Goal: Task Accomplishment & Management: Use online tool/utility

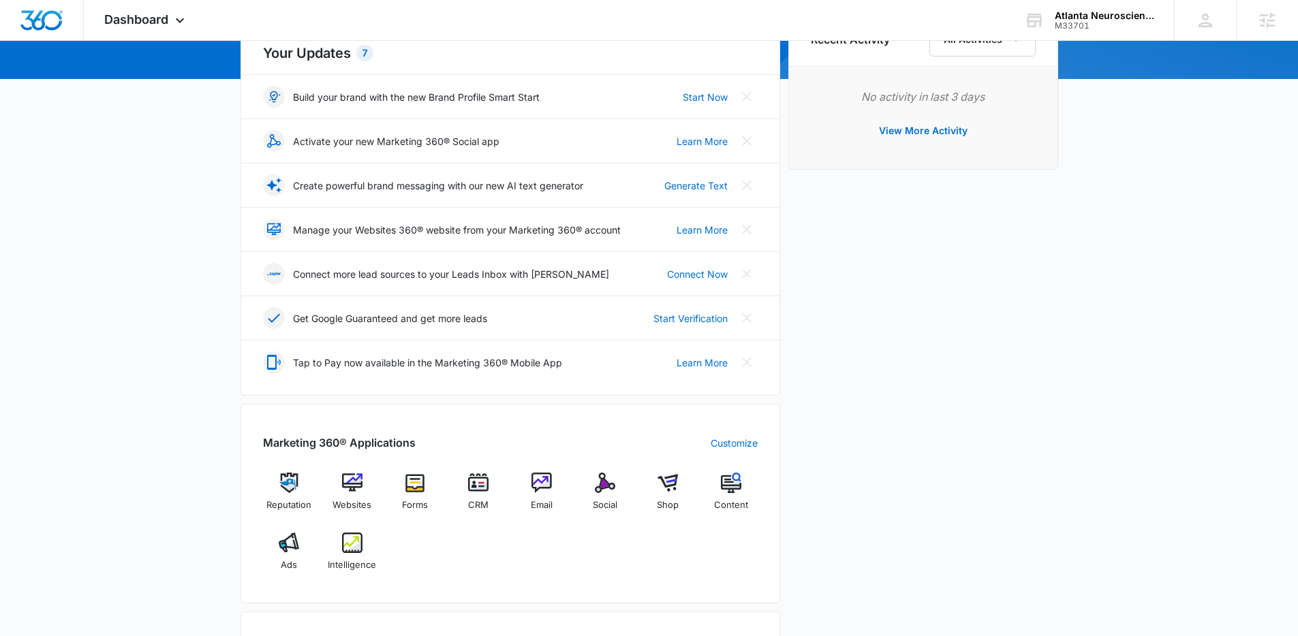
scroll to position [268, 0]
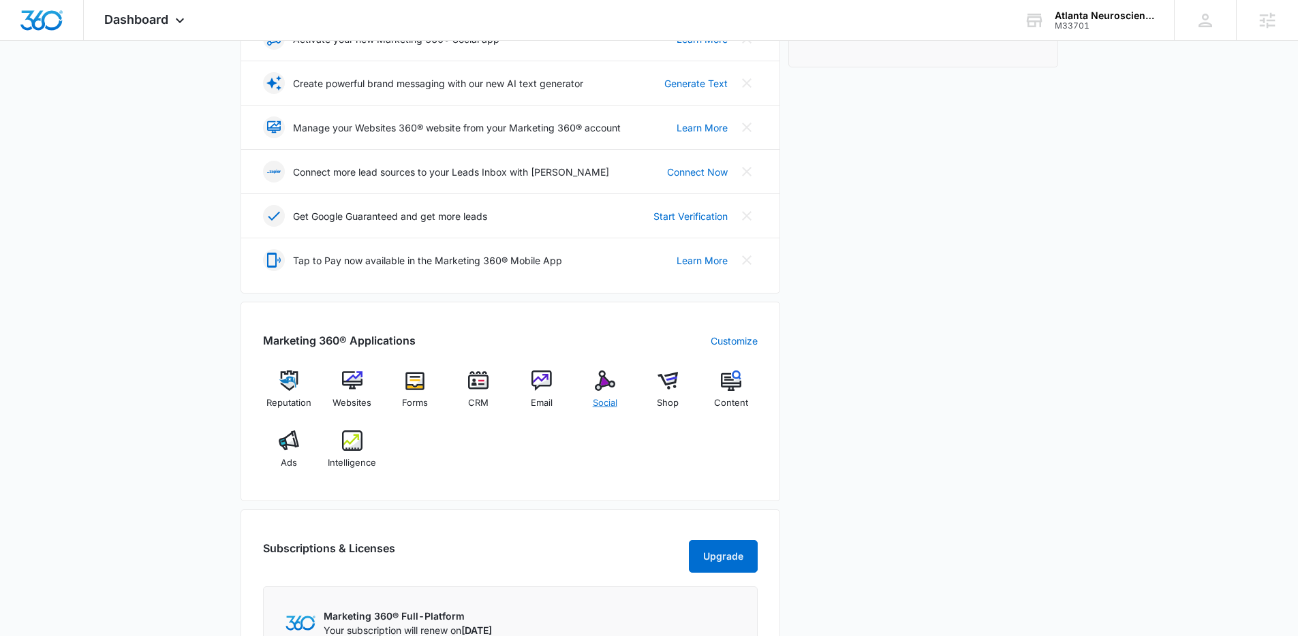
click at [617, 380] on div "Social" at bounding box center [605, 395] width 52 height 49
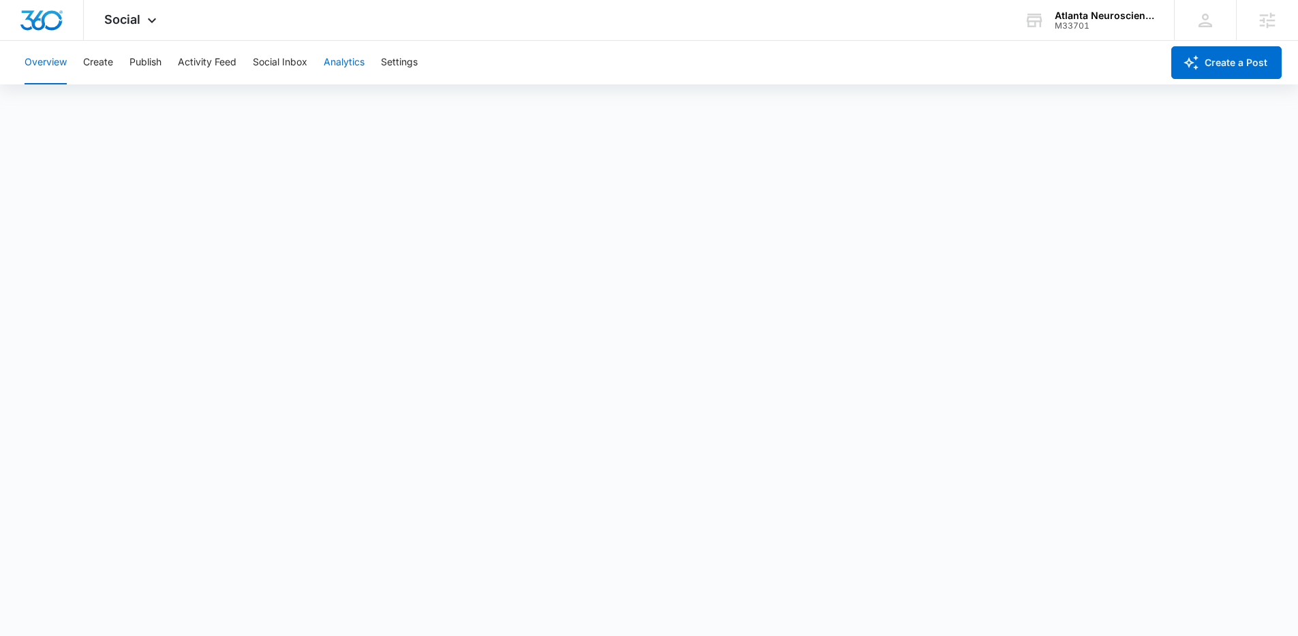
click at [340, 65] on button "Analytics" at bounding box center [344, 63] width 41 height 44
click at [140, 67] on button "Publish" at bounding box center [145, 63] width 32 height 44
click at [99, 63] on button "Create" at bounding box center [98, 63] width 30 height 44
click at [125, 110] on button "Approvals" at bounding box center [133, 104] width 46 height 38
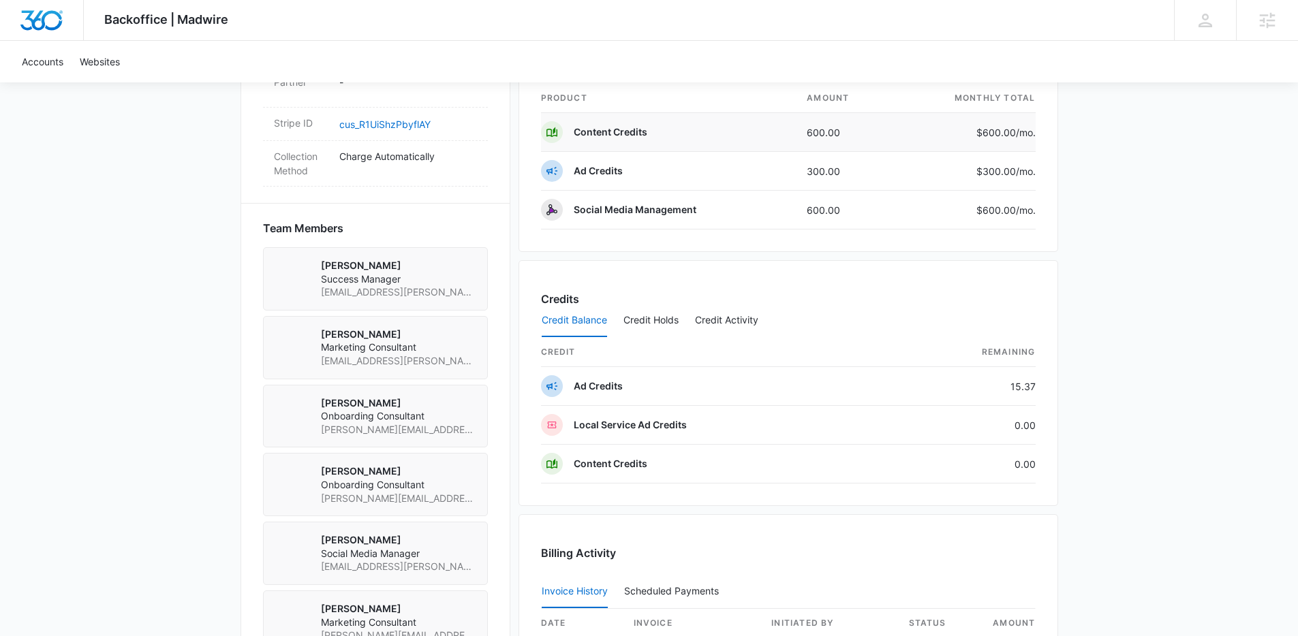
scroll to position [858, 0]
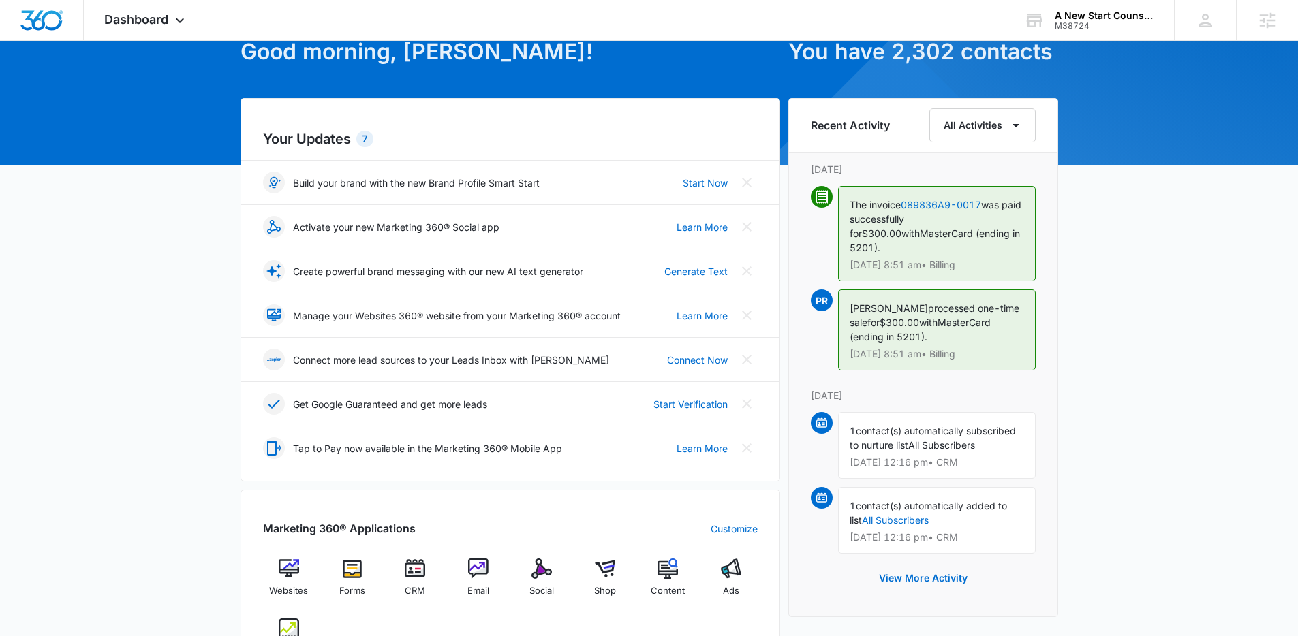
scroll to position [249, 0]
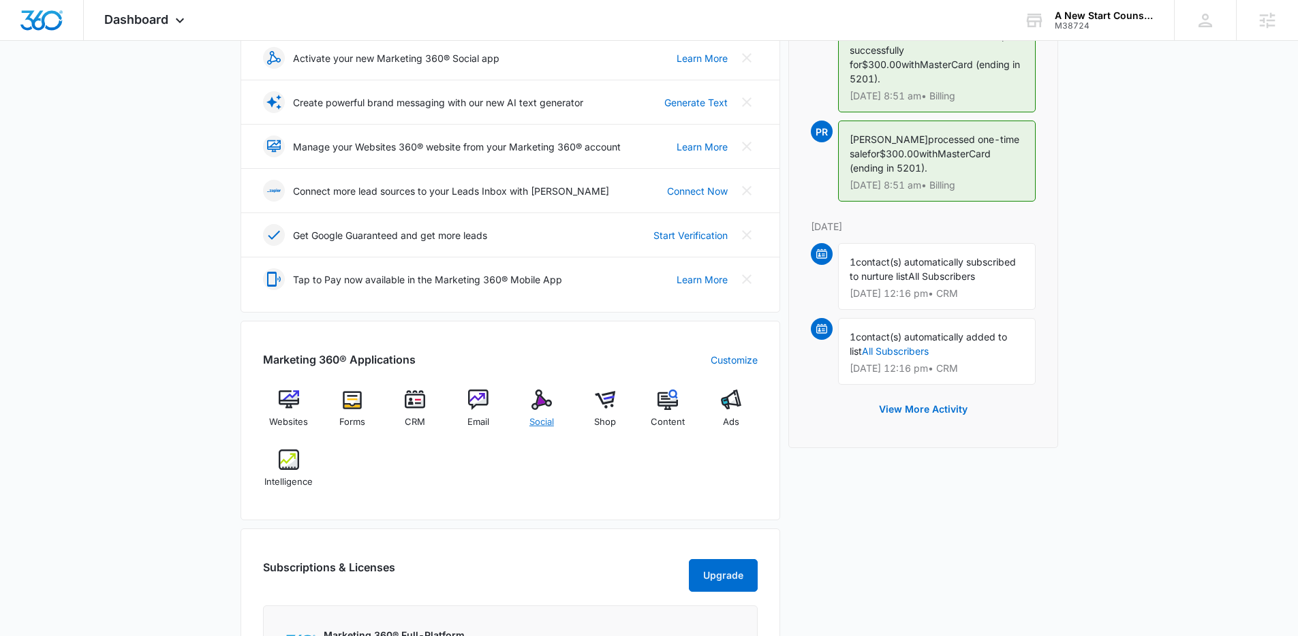
click at [543, 418] on span "Social" at bounding box center [541, 423] width 25 height 14
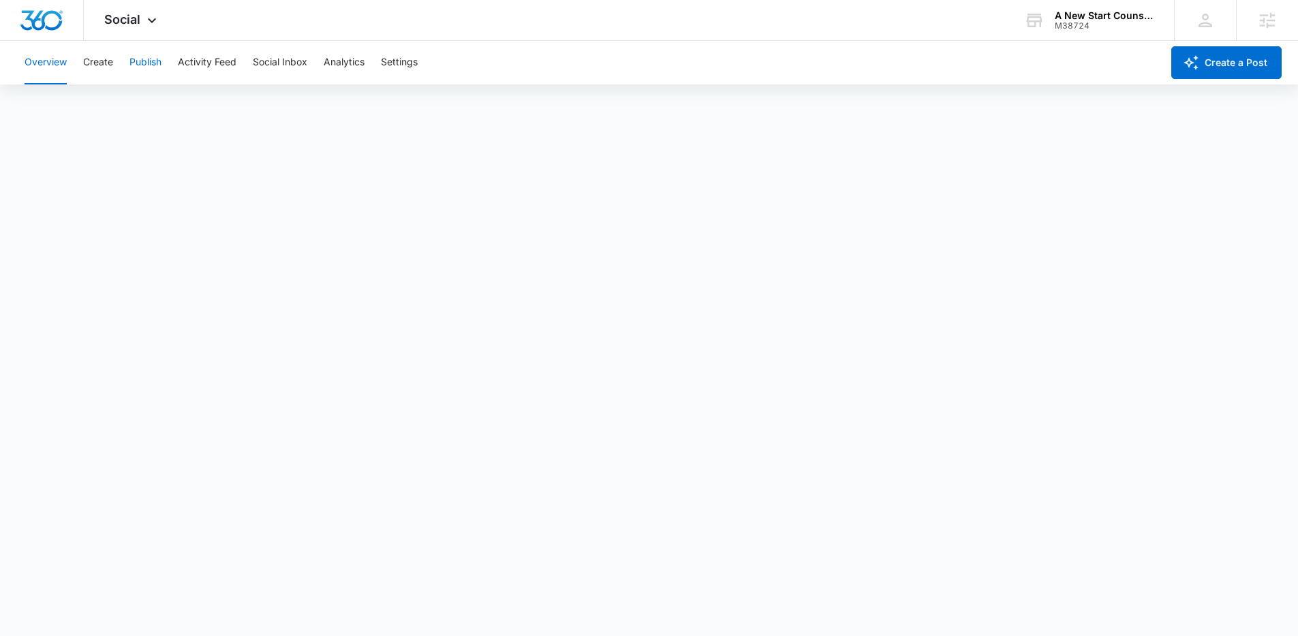
click at [140, 61] on button "Publish" at bounding box center [145, 63] width 32 height 44
click at [99, 68] on button "Create" at bounding box center [98, 63] width 30 height 44
click at [117, 100] on button "Approvals" at bounding box center [133, 104] width 46 height 38
click at [153, 65] on button "Publish" at bounding box center [145, 63] width 32 height 44
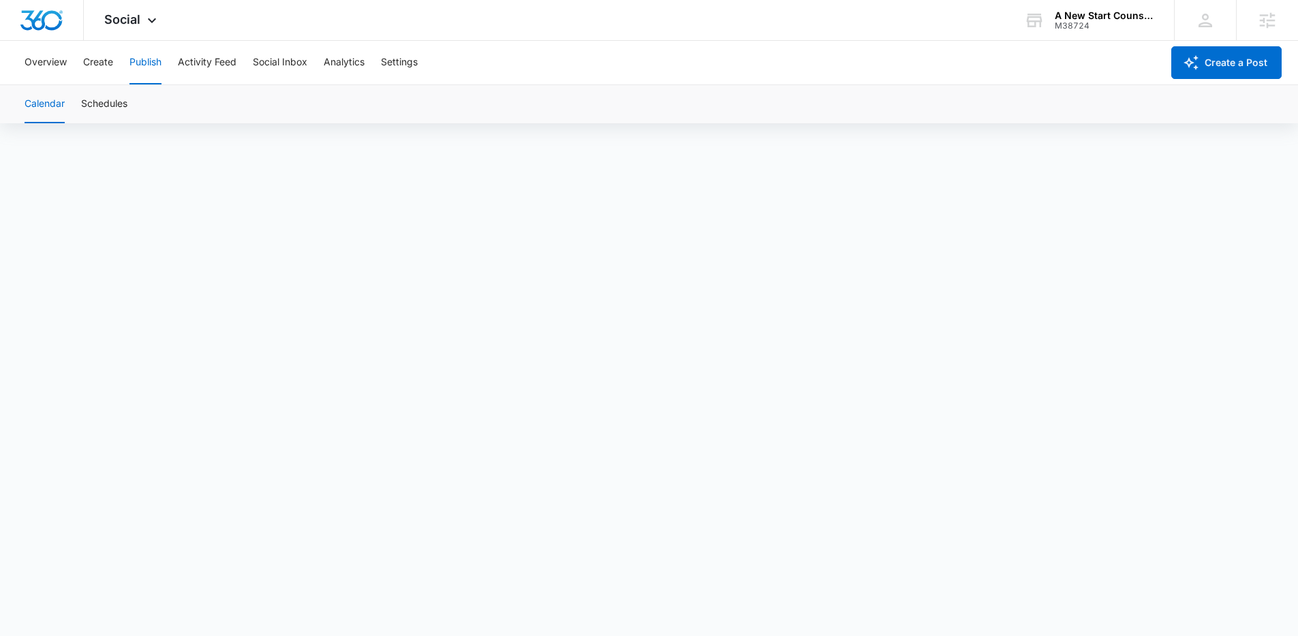
scroll to position [10, 0]
click at [91, 60] on button "Create" at bounding box center [98, 63] width 30 height 44
click at [129, 106] on button "Approvals" at bounding box center [133, 104] width 46 height 38
click at [145, 62] on button "Publish" at bounding box center [145, 63] width 32 height 44
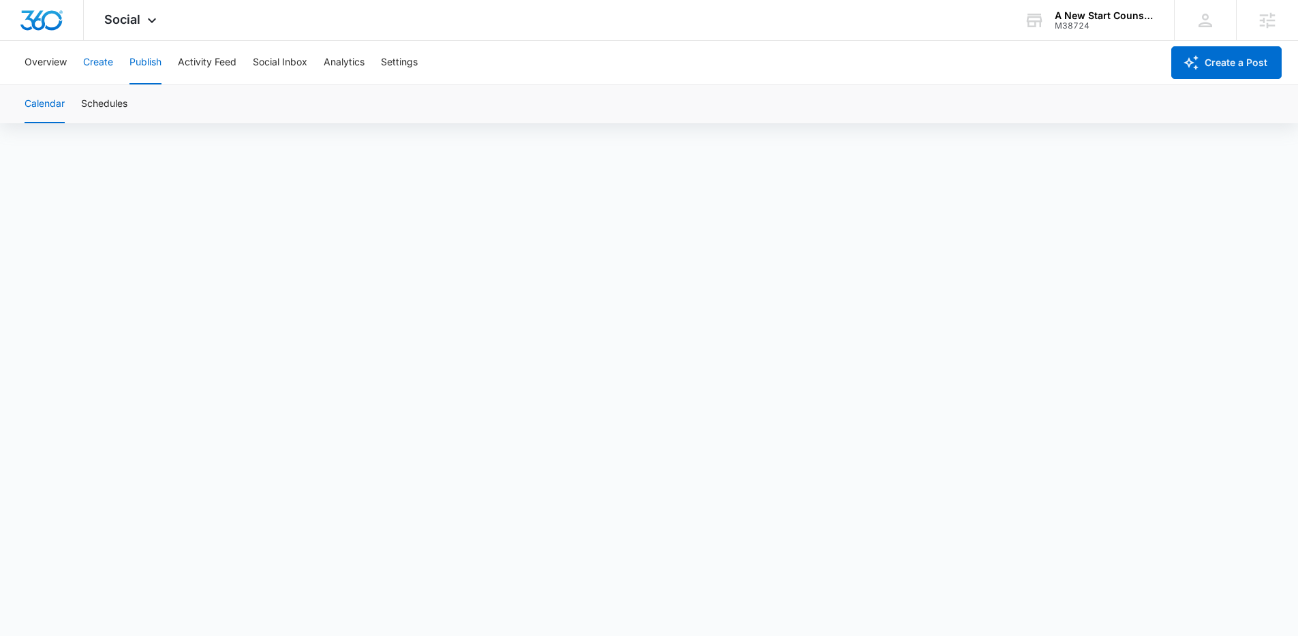
click at [103, 63] on button "Create" at bounding box center [98, 63] width 30 height 44
click at [132, 102] on button "Approvals" at bounding box center [133, 104] width 46 height 38
click at [153, 67] on button "Publish" at bounding box center [145, 63] width 32 height 44
